Goal: Subscribe to service/newsletter

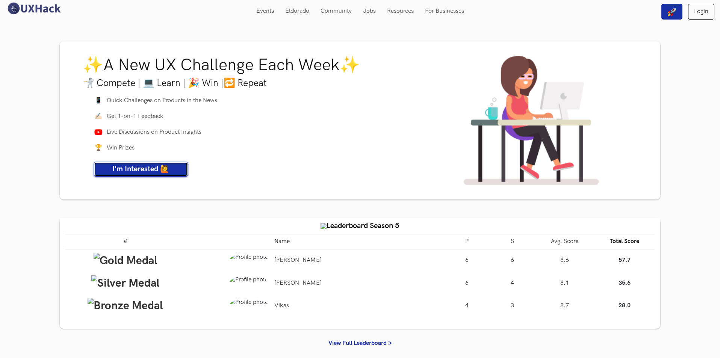
click at [169, 167] on span "I'm Interested 🙋" at bounding box center [140, 169] width 57 height 9
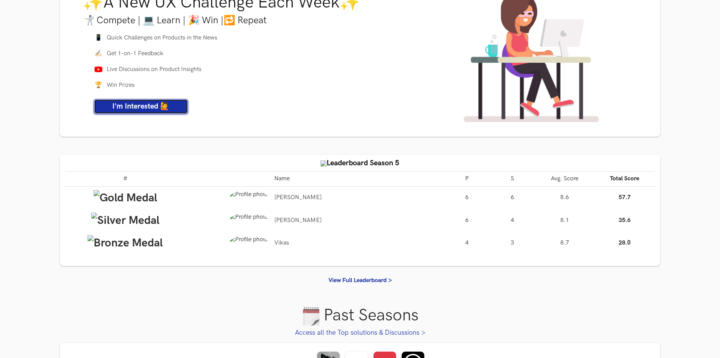
scroll to position [125, 0]
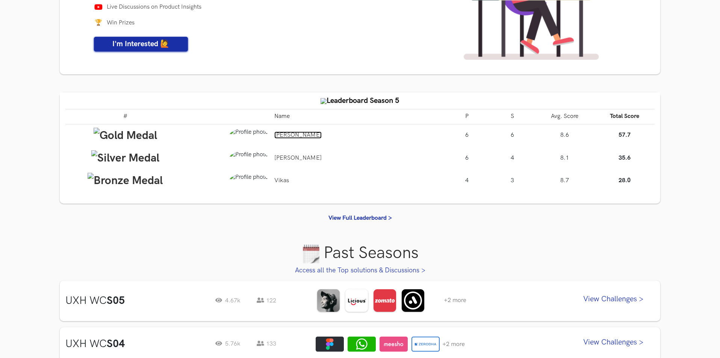
click at [288, 137] on link "[PERSON_NAME]" at bounding box center [297, 135] width 47 height 7
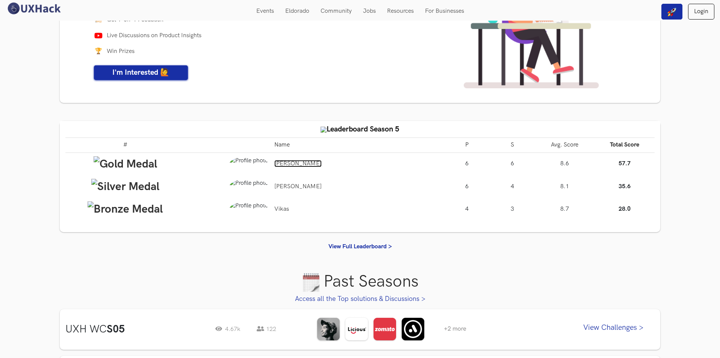
scroll to position [0, 0]
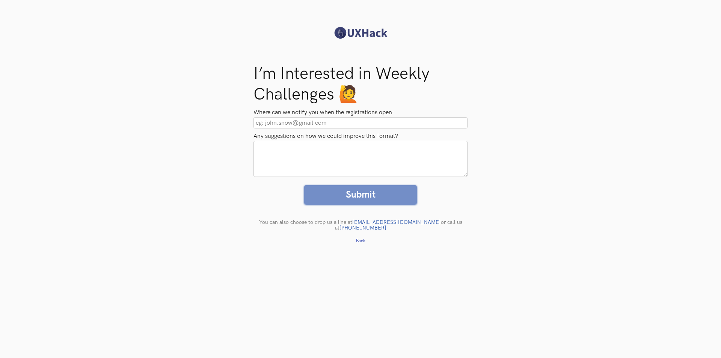
click at [281, 115] on label "Where can we notify you when the registrations open:" at bounding box center [361, 113] width 214 height 9
click at [281, 117] on input "Where can we notify you when the registrations open:" at bounding box center [361, 122] width 214 height 11
click at [282, 123] on input "Where can we notify you when the registrations open:" at bounding box center [361, 122] width 214 height 11
type input "hilanataly22@gmail.com"
click at [171, 152] on div "I’m Interested in Weekly Challenges 🙋 Where can we notify you when the registra…" at bounding box center [360, 147] width 721 height 205
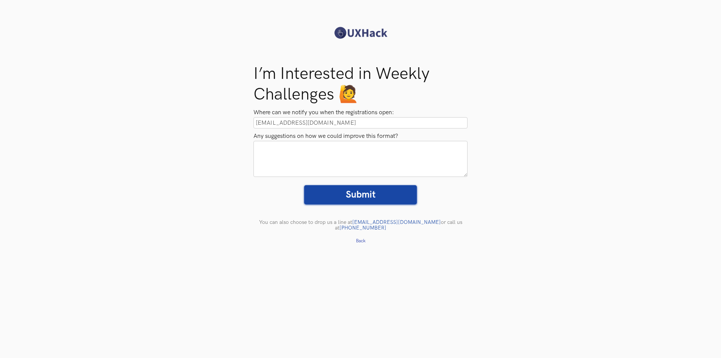
click at [305, 156] on textarea "Any suggestions on how we could improve this format?" at bounding box center [361, 159] width 214 height 36
click at [503, 191] on div "I’m Interested in Weekly Challenges 🙋 Where can we notify you when the registra…" at bounding box center [360, 147] width 721 height 205
click at [353, 191] on input "Submit" at bounding box center [360, 194] width 113 height 19
